Goal: Task Accomplishment & Management: Use online tool/utility

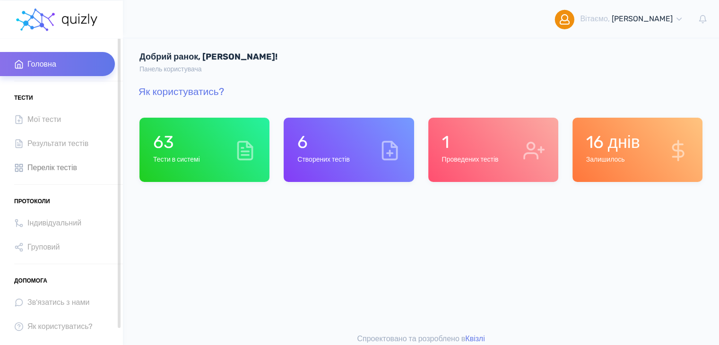
click at [39, 167] on span "Перелік тестів" at bounding box center [52, 167] width 50 height 13
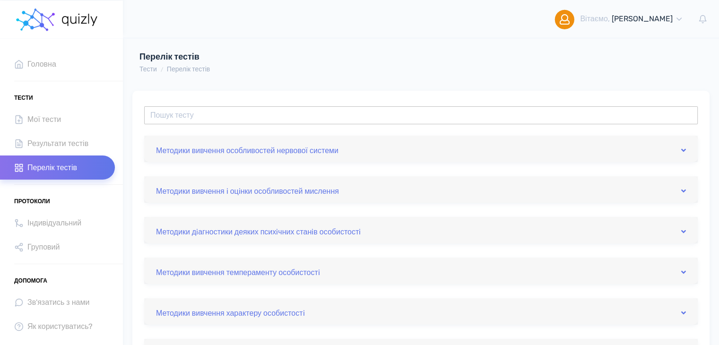
click at [313, 117] on input "text" at bounding box center [421, 115] width 554 height 18
type input "a"
type input "ф"
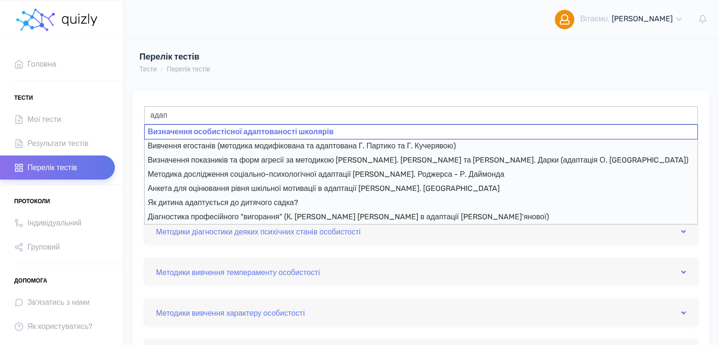
click at [216, 131] on div "Визначення особистісної адаптованості школярів" at bounding box center [421, 131] width 554 height 15
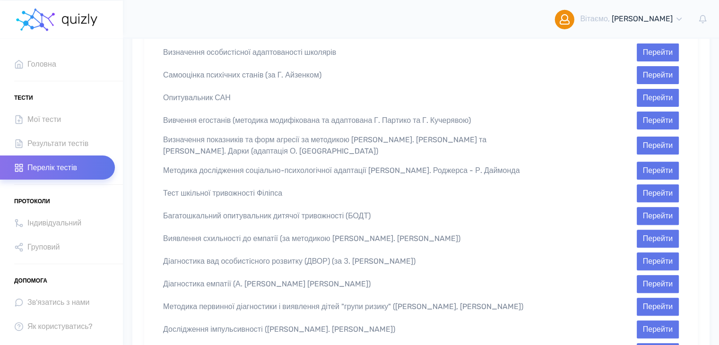
scroll to position [292, 0]
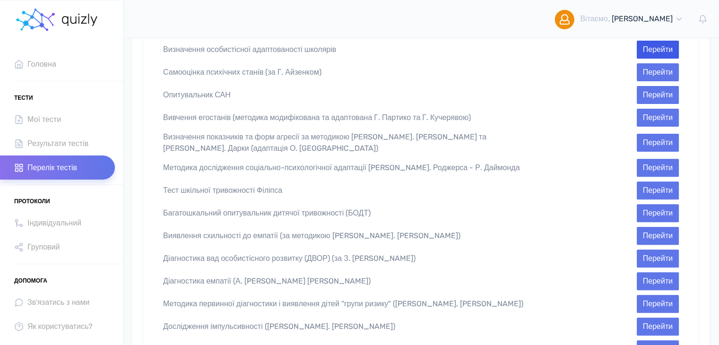
type input "Визначення особистісної адаптованості школярів"
click at [645, 44] on button "Перейти" at bounding box center [658, 50] width 42 height 18
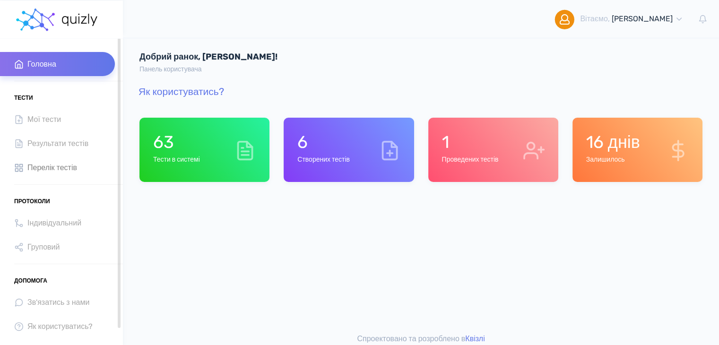
click at [62, 162] on span "Перелік тестів" at bounding box center [52, 167] width 50 height 13
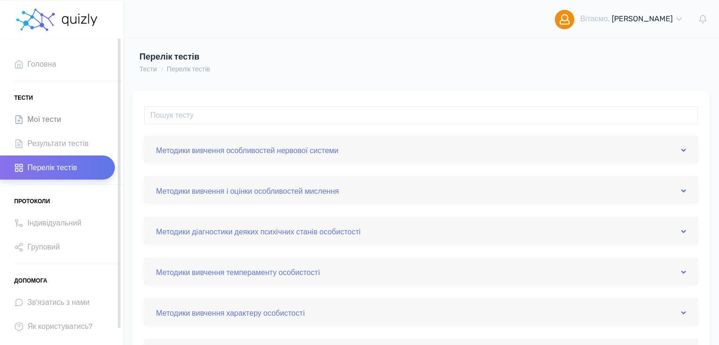
click at [38, 122] on span "Мої тести" at bounding box center [44, 119] width 34 height 13
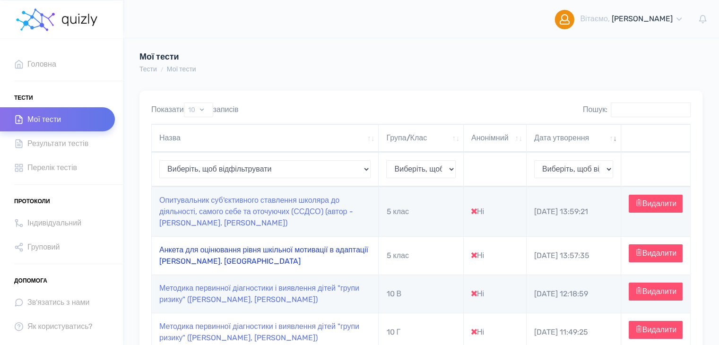
click at [290, 251] on link "Анкета для оцінювання рівня шкільної мотивації в адаптації [PERSON_NAME]. [GEOG…" at bounding box center [263, 255] width 209 height 20
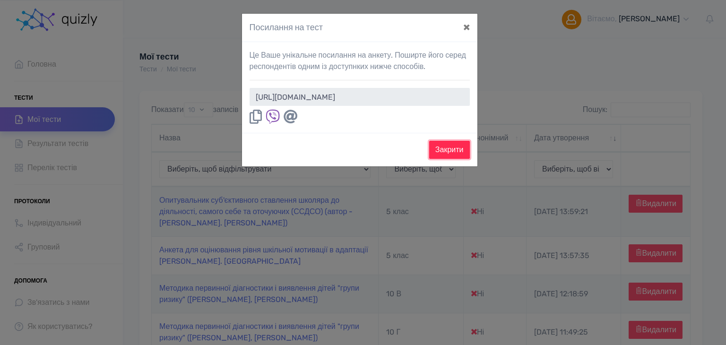
click at [443, 148] on button "Закрити" at bounding box center [449, 150] width 41 height 18
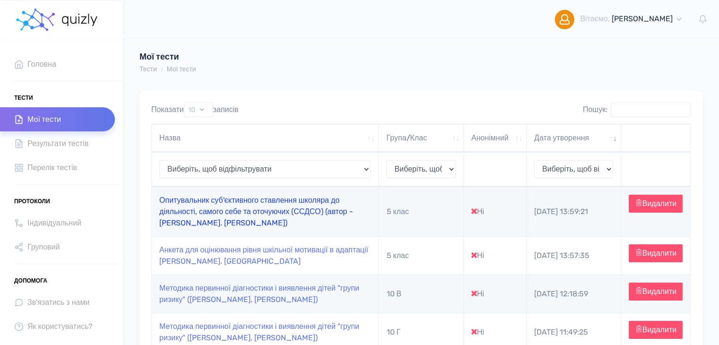
click at [243, 210] on link "Опитувальник суб'єктивного ставлення школяра до діяльності, самого себе та оточ…" at bounding box center [255, 212] width 193 height 32
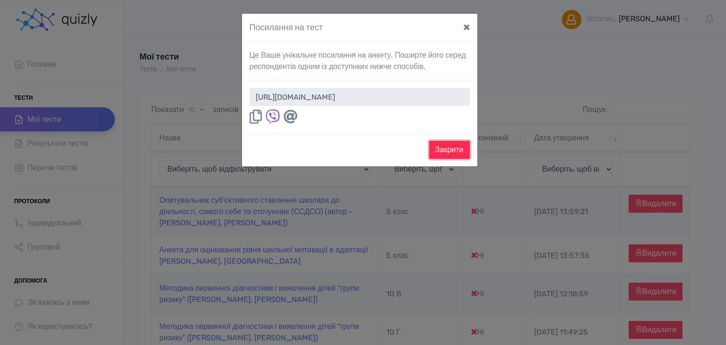
click at [446, 148] on button "Закрити" at bounding box center [449, 150] width 41 height 18
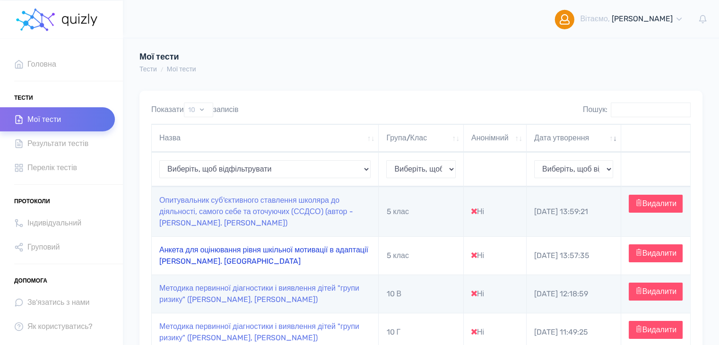
click at [223, 265] on link "Анкета для оцінювання рівня шкільної мотивації в адаптації [PERSON_NAME]. [GEOG…" at bounding box center [263, 255] width 209 height 20
type input "[URL][DOMAIN_NAME]"
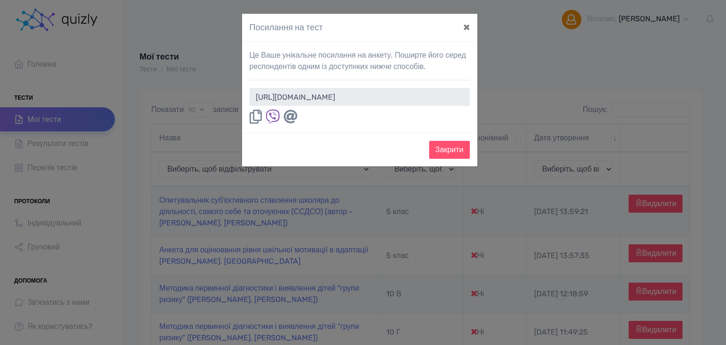
click at [256, 117] on icon at bounding box center [256, 117] width 12 height 14
click at [253, 117] on icon at bounding box center [256, 117] width 12 height 14
click at [467, 27] on button "×" at bounding box center [467, 27] width 22 height 26
